Goal: Transaction & Acquisition: Purchase product/service

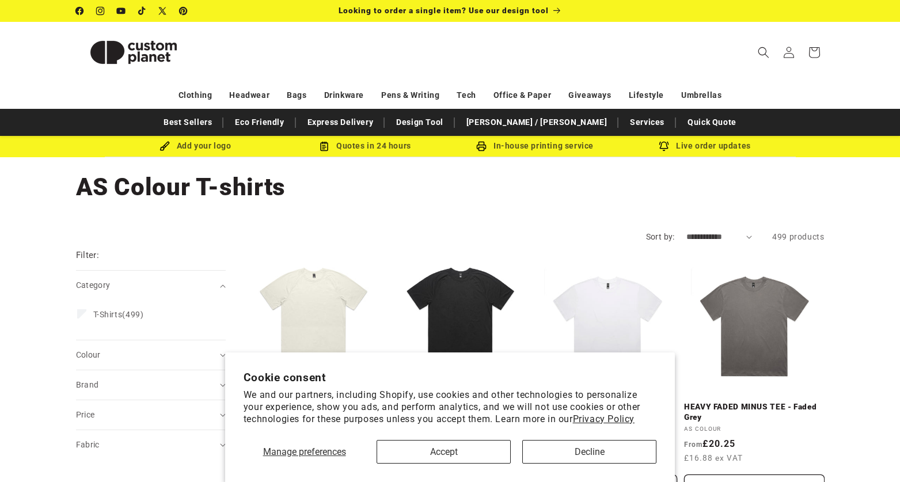
click at [307, 453] on span "Manage preferences" at bounding box center [304, 451] width 83 height 11
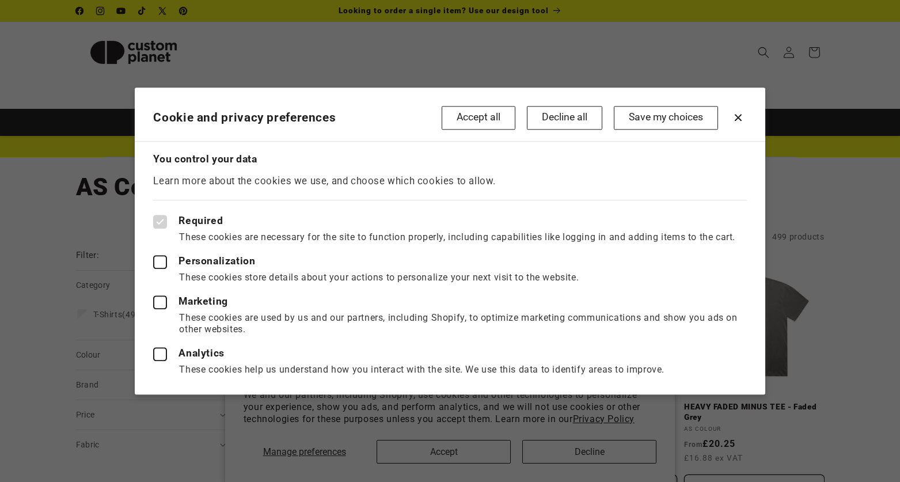
click at [666, 114] on button "Save my choices" at bounding box center [666, 118] width 104 height 24
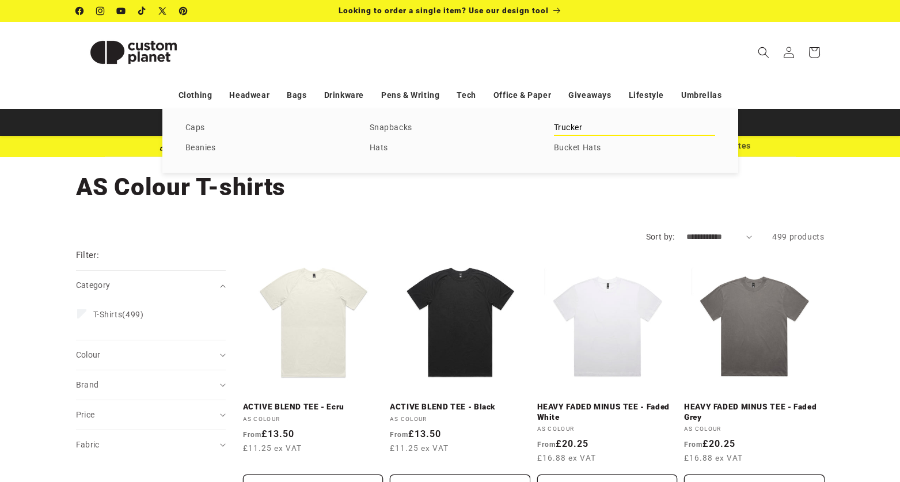
click at [567, 131] on link "Trucker" at bounding box center [634, 128] width 161 height 16
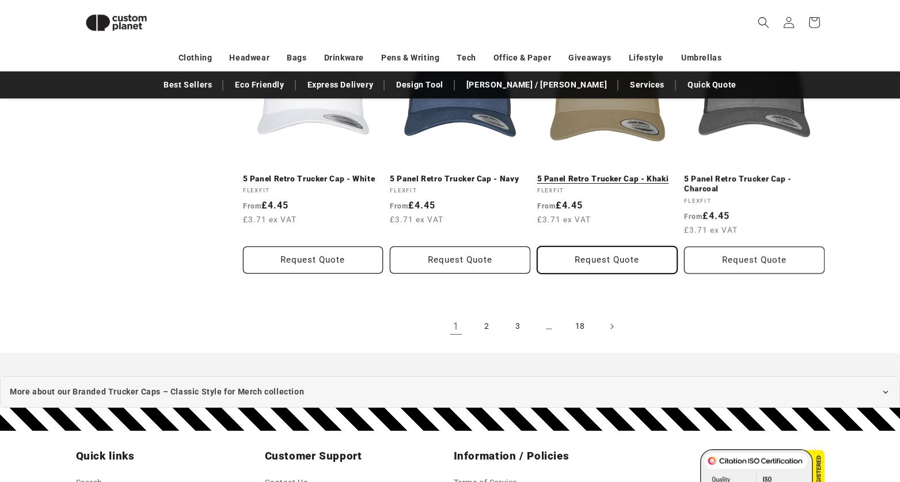
scroll to position [1291, 0]
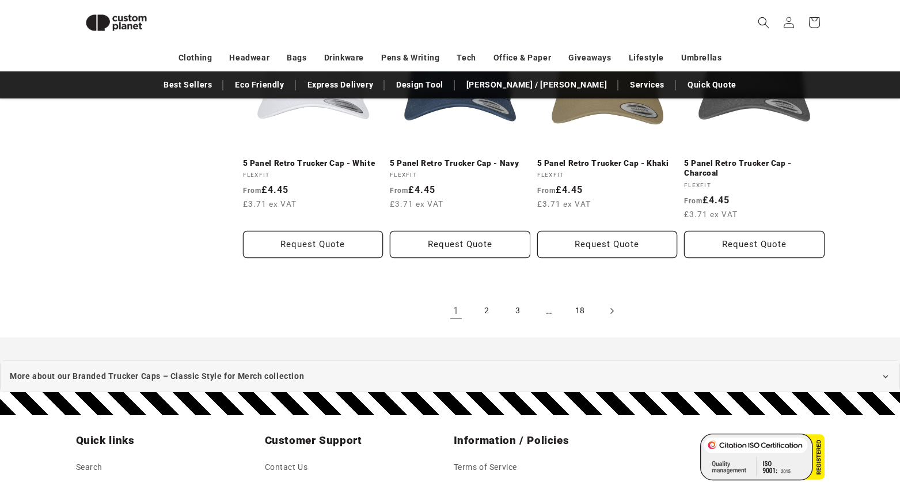
click at [612, 309] on icon "Next page" at bounding box center [612, 311] width 3 height 6
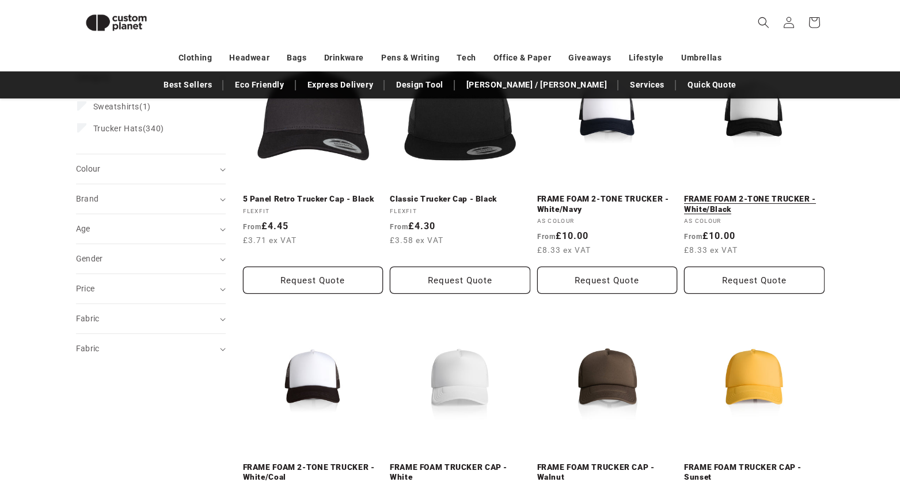
scroll to position [190, 0]
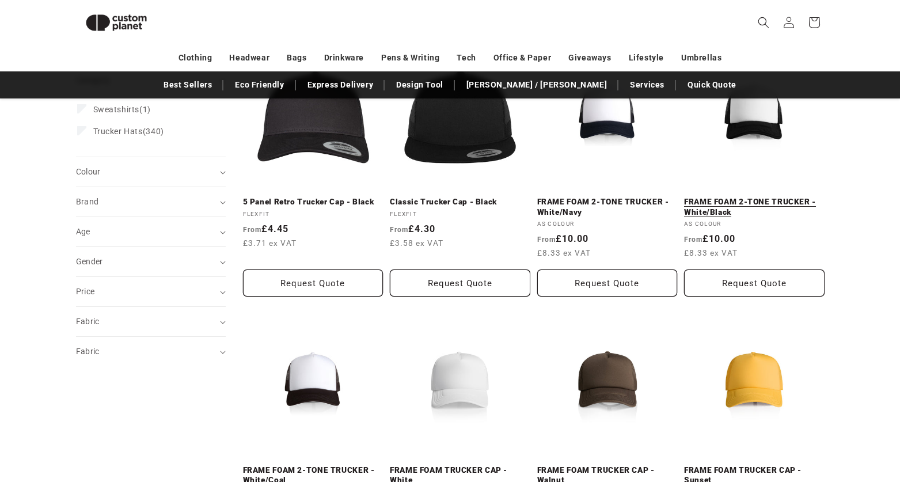
click at [784, 202] on link "FRAME FOAM 2-TONE TRUCKER - White/Black" at bounding box center [754, 207] width 141 height 20
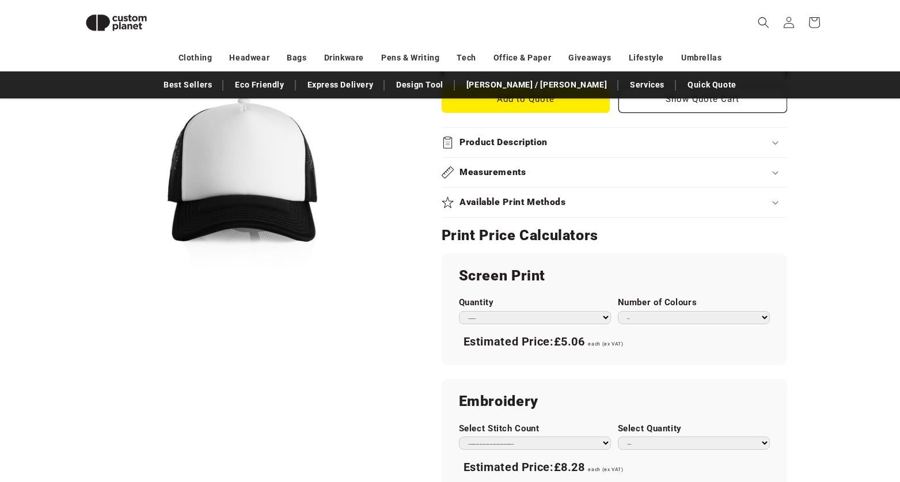
scroll to position [512, 0]
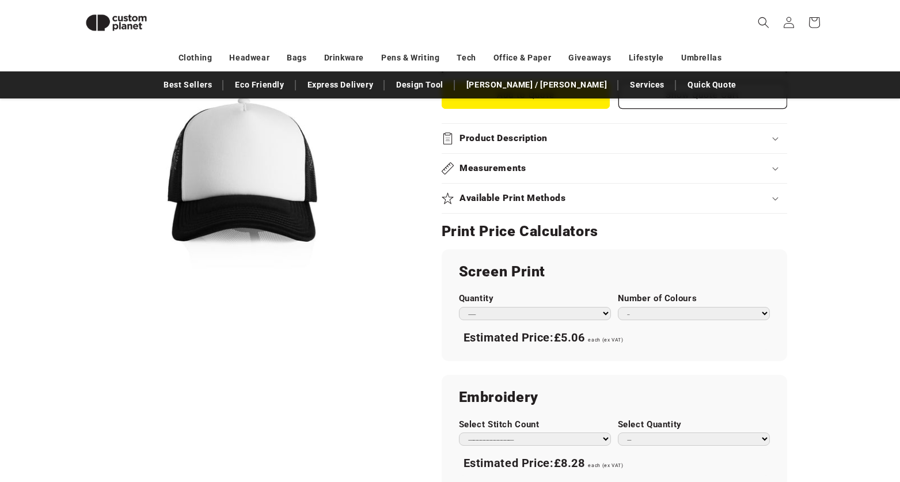
click at [597, 203] on summary "Available Print Methods" at bounding box center [615, 198] width 346 height 29
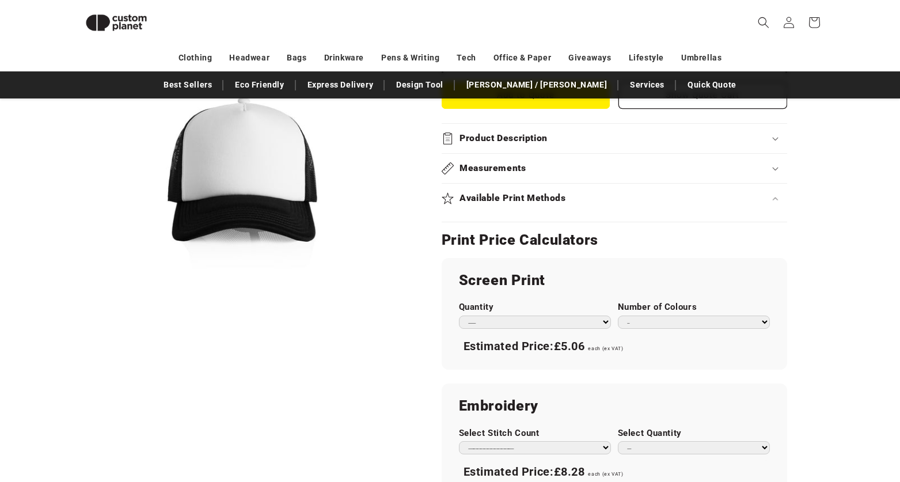
click at [585, 200] on div "Available Print Methods" at bounding box center [615, 198] width 346 height 12
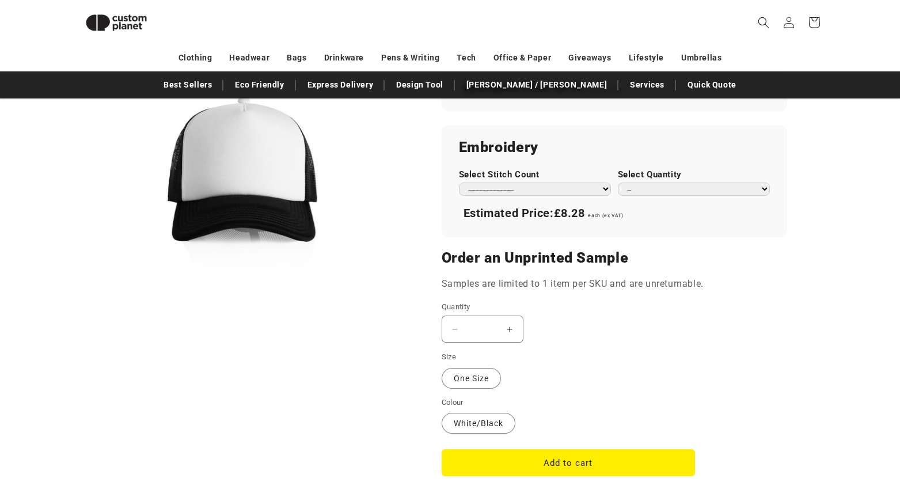
scroll to position [762, 0]
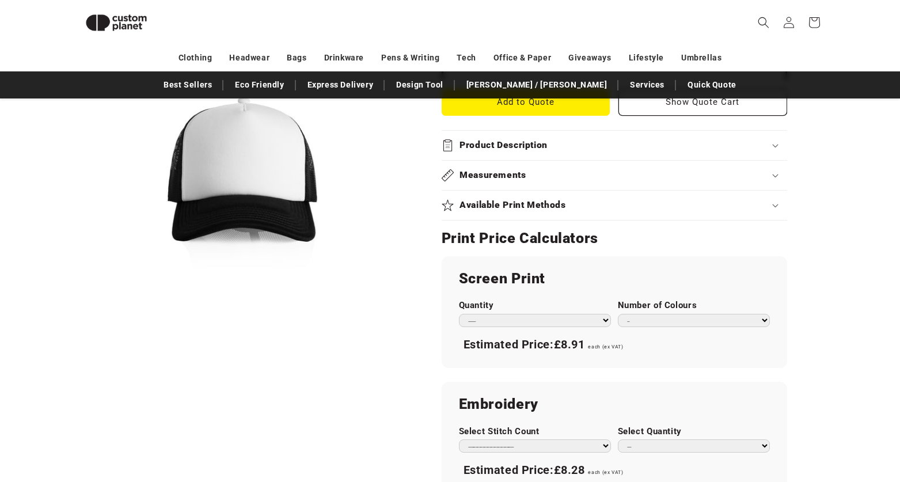
scroll to position [505, 0]
select select "*"
click at [76, 354] on button "Open media 1 in modal" at bounding box center [76, 354] width 0 height 0
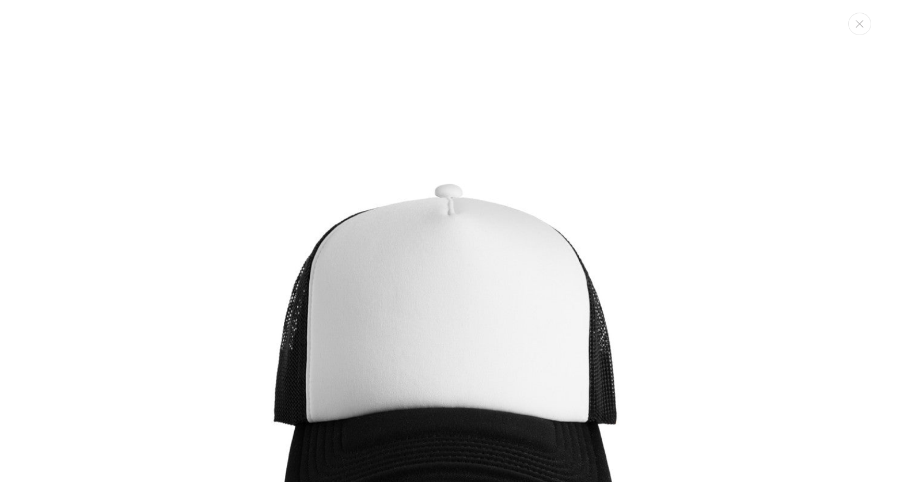
click at [401, 319] on img "Media gallery" at bounding box center [450, 387] width 774 height 774
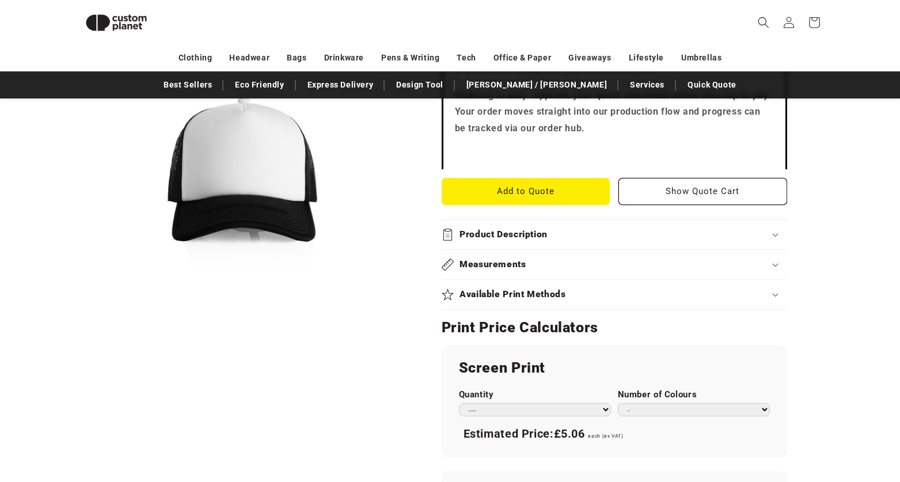
scroll to position [418, 0]
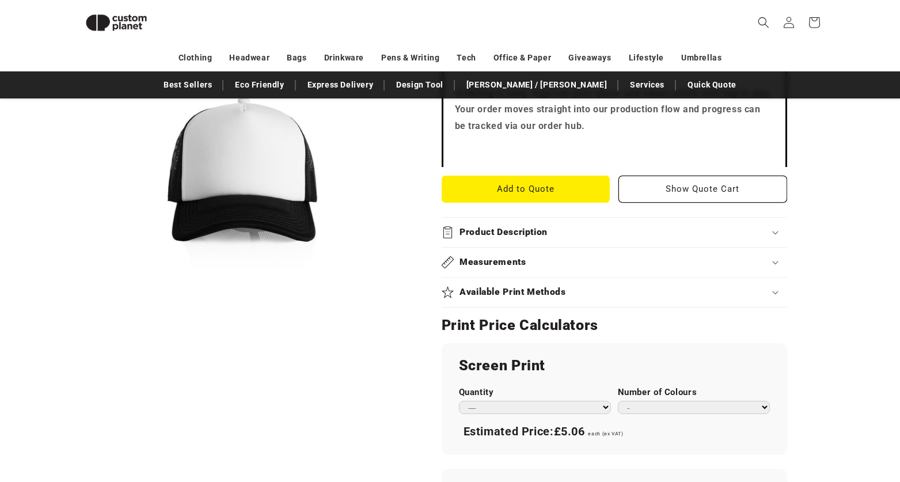
click at [476, 236] on summary "Product Description" at bounding box center [615, 232] width 346 height 29
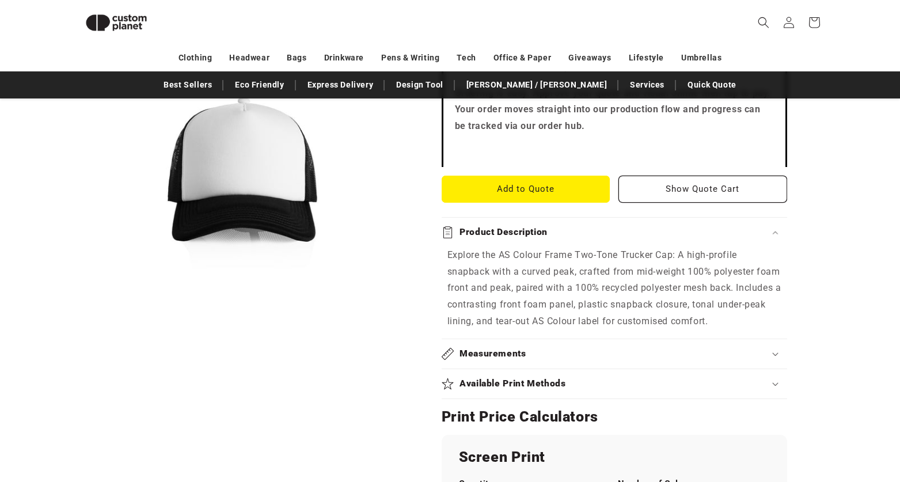
click at [514, 220] on summary "Product Description" at bounding box center [615, 232] width 346 height 29
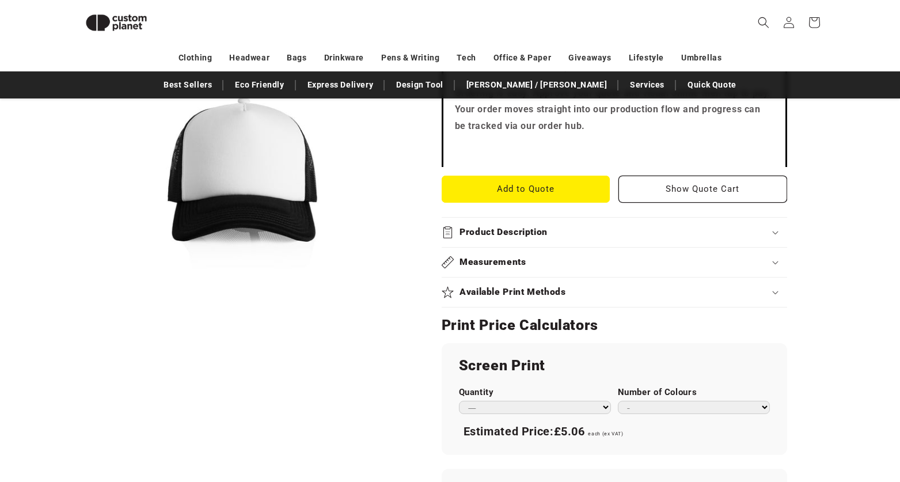
click at [511, 256] on h2 "Measurements" at bounding box center [493, 262] width 67 height 12
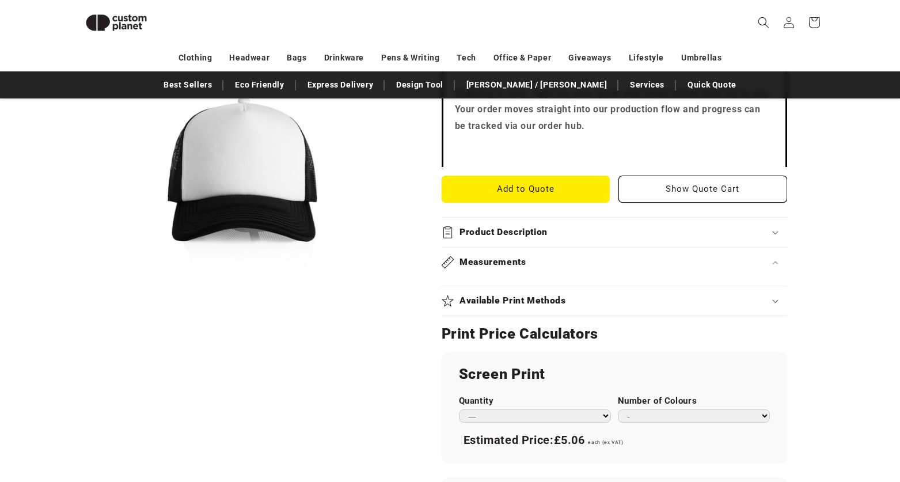
click at [511, 256] on h2 "Measurements" at bounding box center [493, 262] width 67 height 12
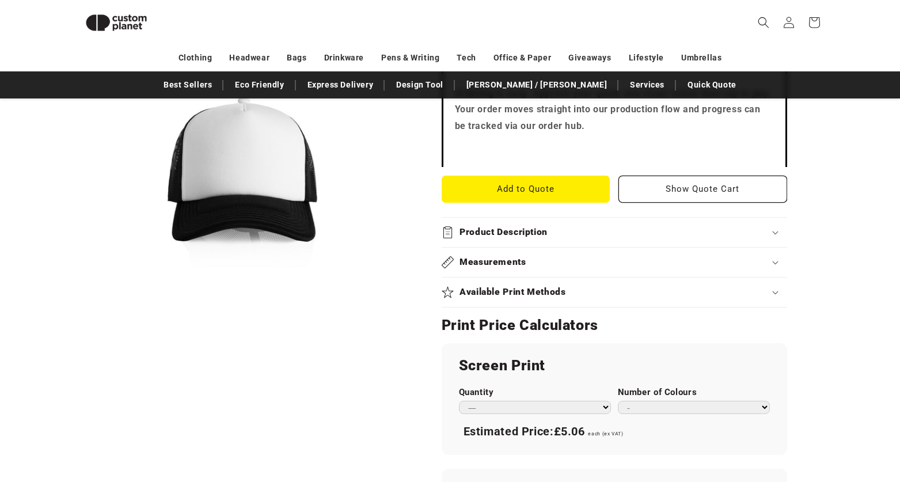
click at [522, 287] on h2 "Available Print Methods" at bounding box center [513, 292] width 107 height 12
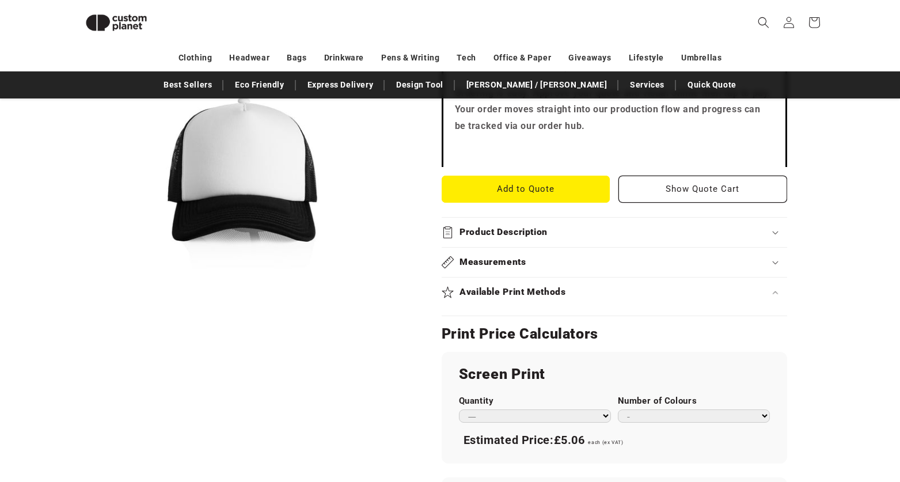
click at [522, 287] on h2 "Available Print Methods" at bounding box center [513, 292] width 107 height 12
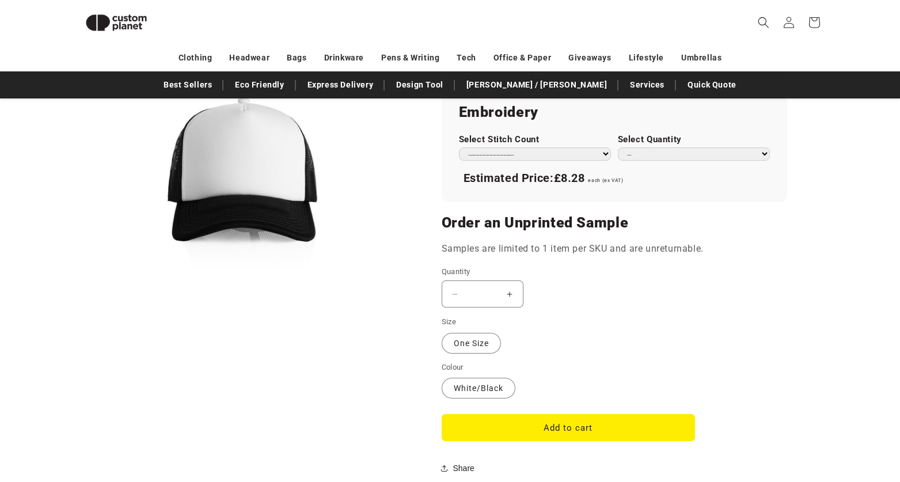
scroll to position [798, 0]
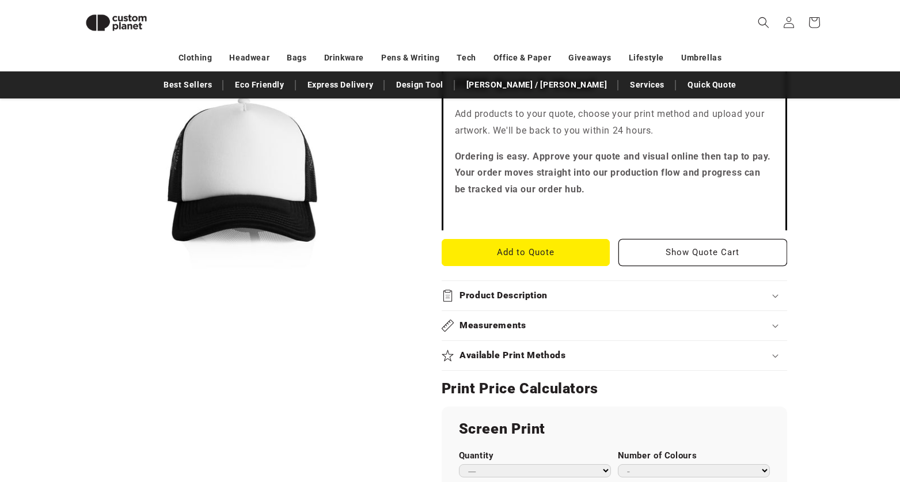
scroll to position [355, 0]
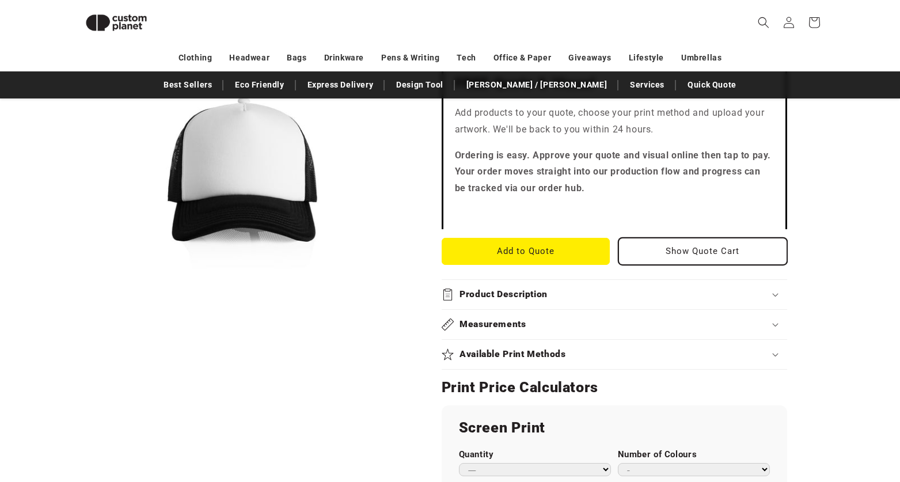
click at [670, 249] on button "Show Quote Cart" at bounding box center [703, 251] width 169 height 27
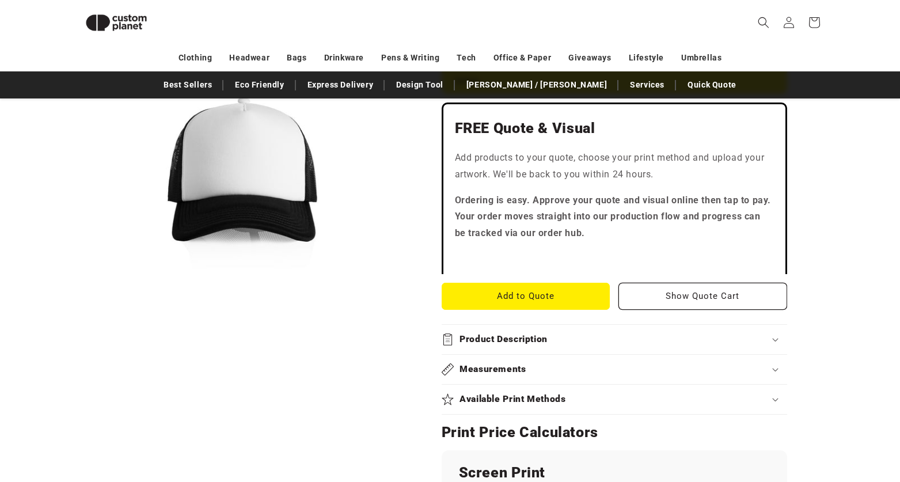
scroll to position [310, 0]
click at [478, 385] on summary "Available Print Methods" at bounding box center [615, 399] width 346 height 29
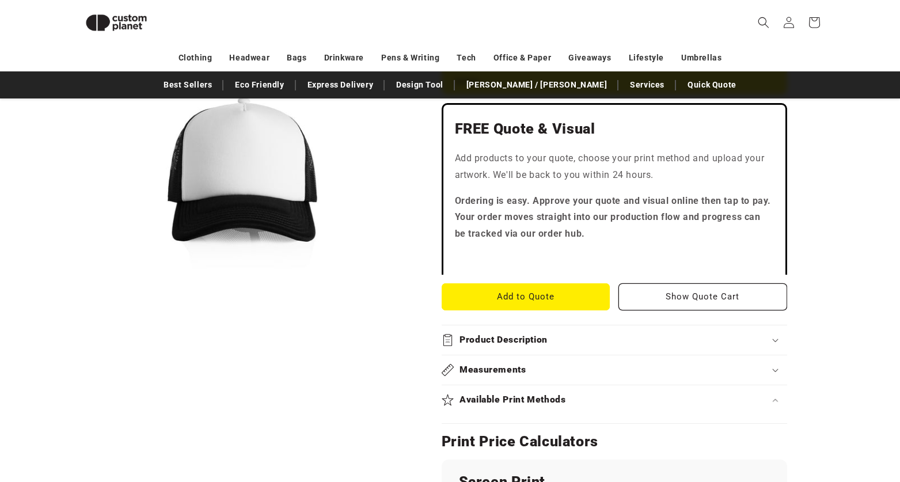
click at [480, 396] on h2 "Available Print Methods" at bounding box center [513, 400] width 107 height 12
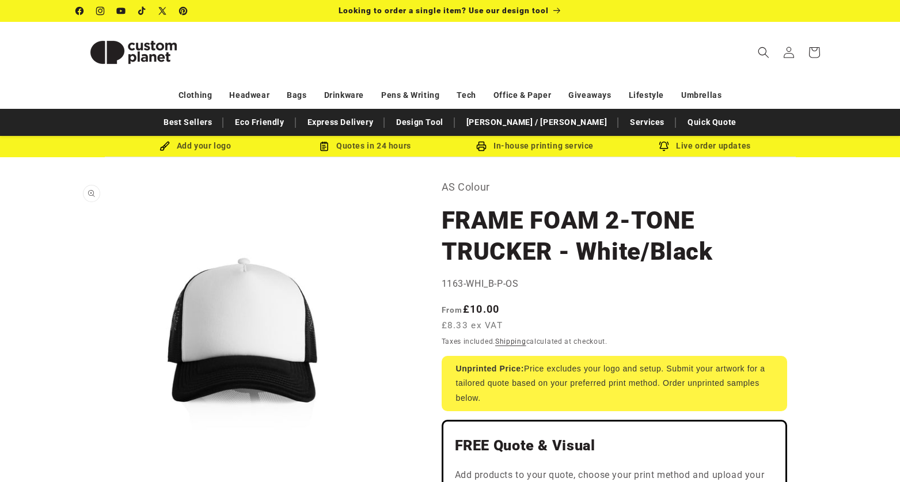
scroll to position [0, 0]
